Goal: Task Accomplishment & Management: Manage account settings

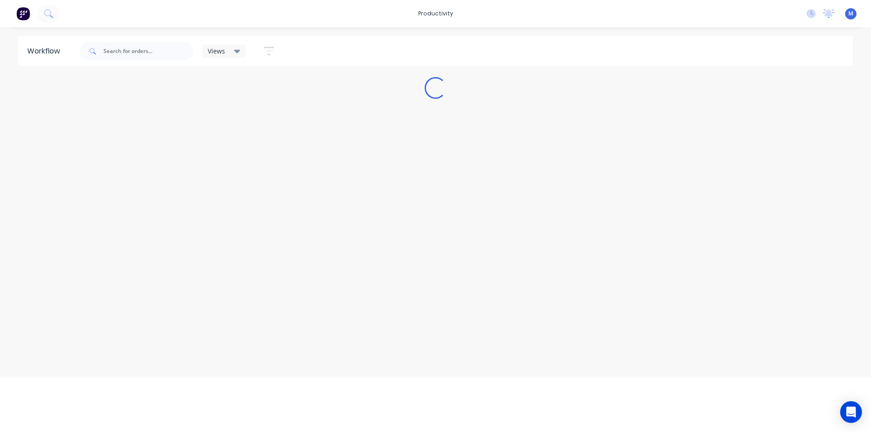
click at [851, 13] on span "M" at bounding box center [850, 14] width 5 height 8
click at [773, 112] on div "Sign out" at bounding box center [772, 114] width 24 height 8
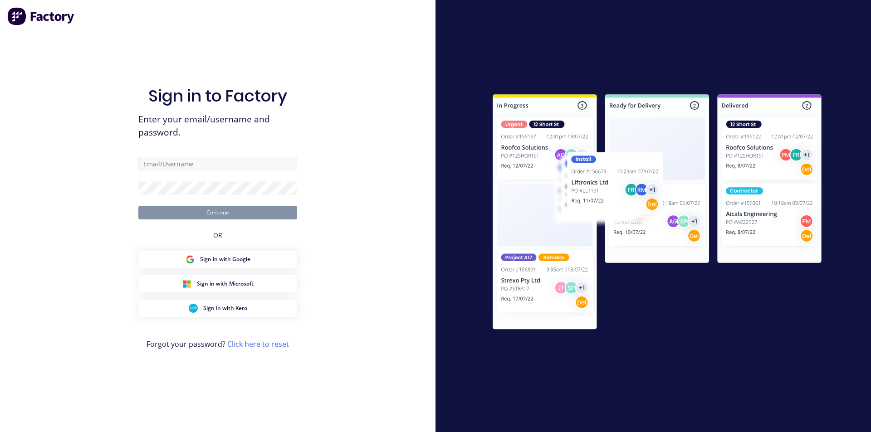
type input "[EMAIL_ADDRESS][DOMAIN_NAME]"
click at [190, 212] on button "Continue" at bounding box center [217, 213] width 159 height 14
